Goal: Task Accomplishment & Management: Use online tool/utility

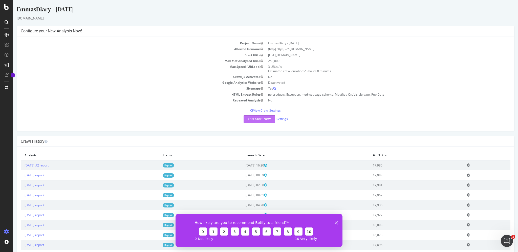
click at [260, 119] on button "Yes! Start Now" at bounding box center [258, 119] width 31 height 8
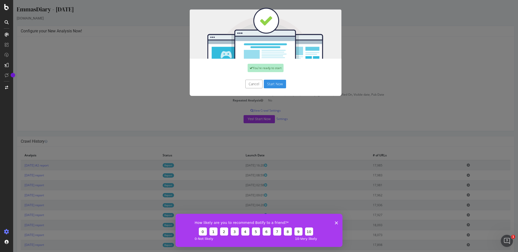
click at [273, 84] on button "Start Now" at bounding box center [275, 84] width 22 height 9
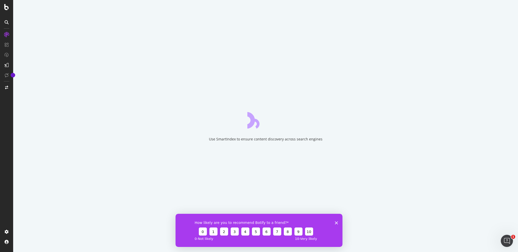
click at [337, 222] on icon "Close survey" at bounding box center [336, 222] width 3 height 3
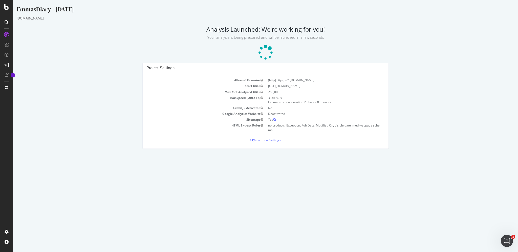
click at [452, 83] on div "Project Settings Allowed Domains (http|https)://*.emmasdiary.co.uk Start URLs h…" at bounding box center [265, 108] width 503 height 91
click at [447, 52] on p at bounding box center [265, 52] width 497 height 15
